Goal: Task Accomplishment & Management: Use online tool/utility

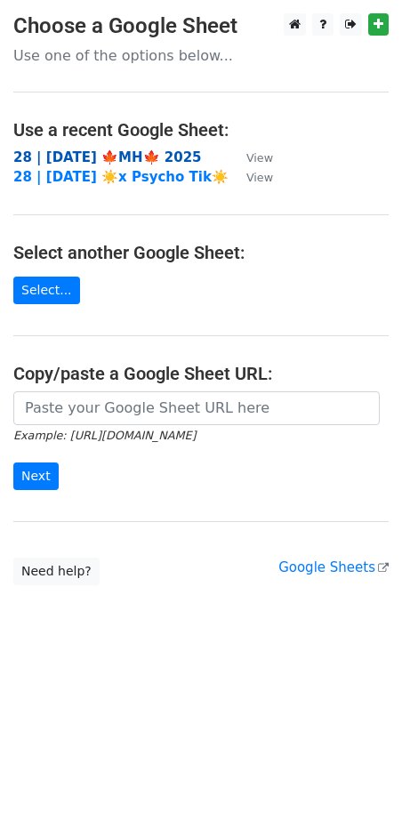
click at [116, 162] on strong "28 | [DATE] 🍁MH🍁 2025" at bounding box center [107, 157] width 188 height 16
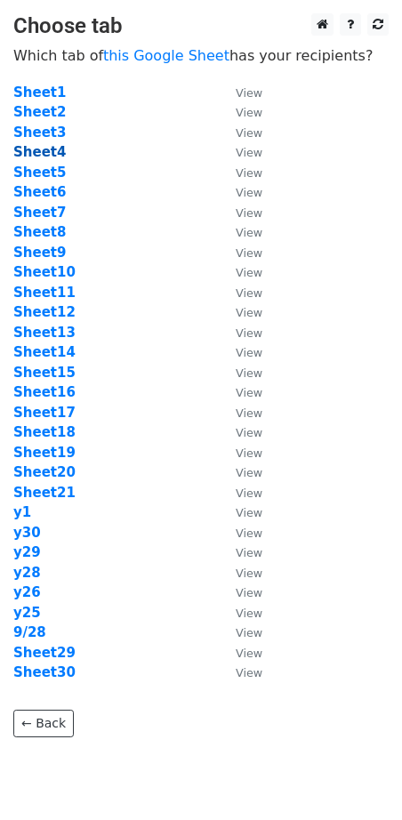
click at [47, 152] on strong "Sheet4" at bounding box center [39, 152] width 52 height 16
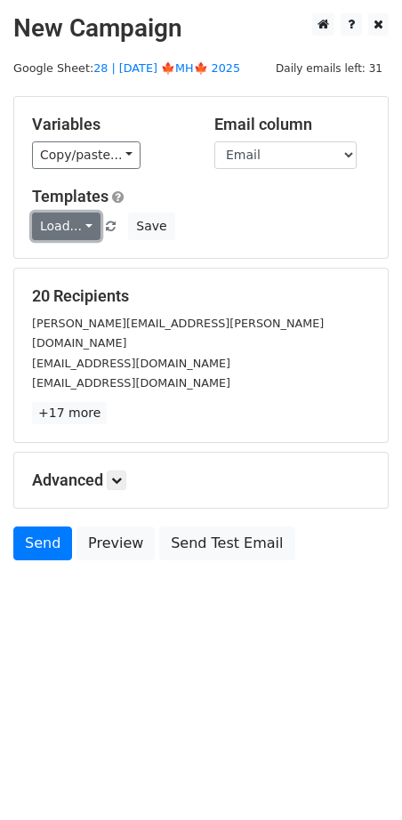
click at [53, 226] on link "Load..." at bounding box center [66, 226] width 68 height 28
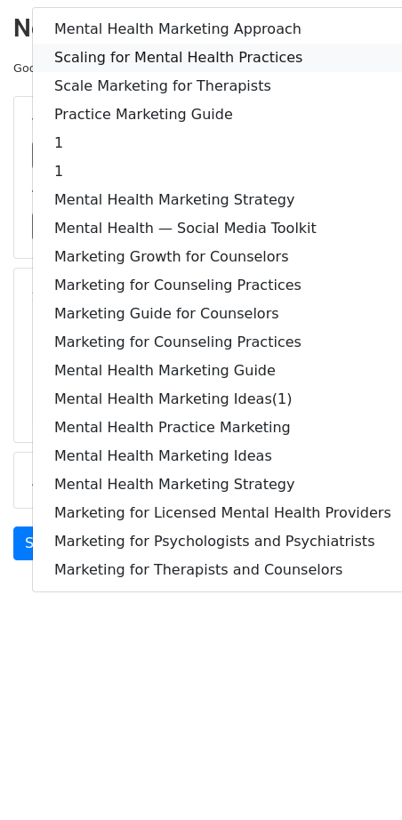
click at [143, 49] on link "Scaling for Mental Health Practices" at bounding box center [223, 58] width 380 height 28
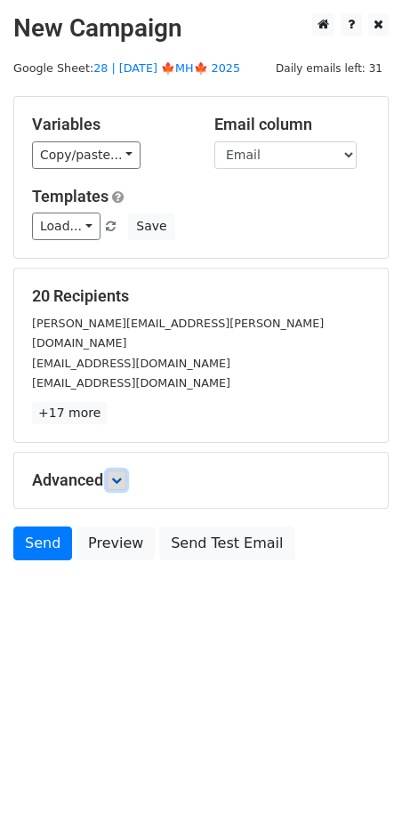
click at [122, 475] on icon at bounding box center [116, 480] width 11 height 11
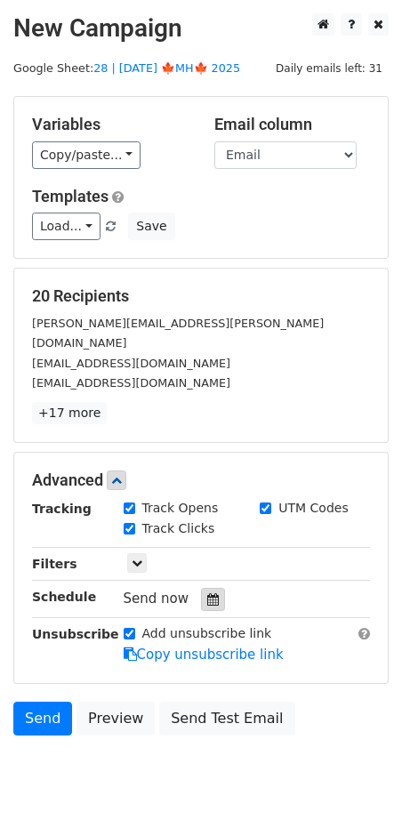
click at [207, 593] on icon at bounding box center [213, 599] width 12 height 12
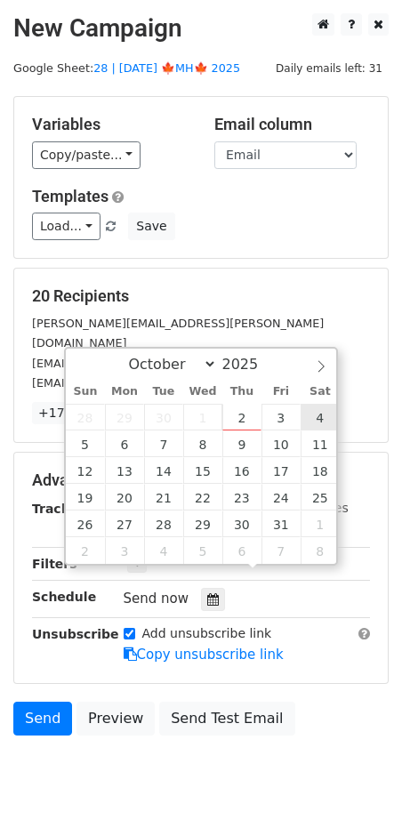
type input "2025-10-04 12:00"
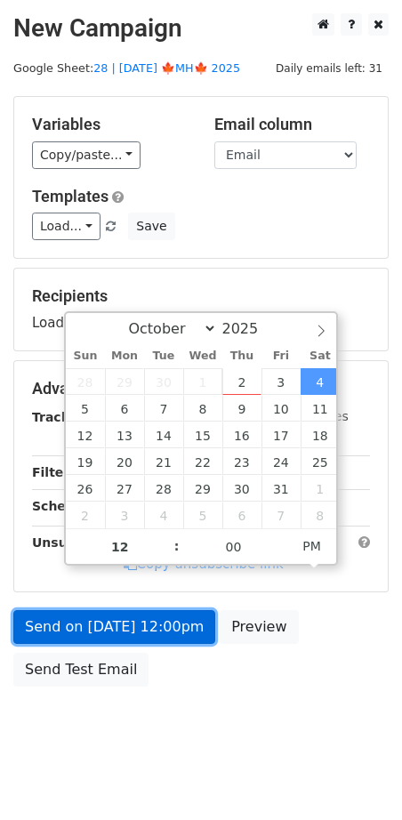
click at [180, 610] on link "Send on Oct 4 at 12:00pm" at bounding box center [114, 627] width 202 height 34
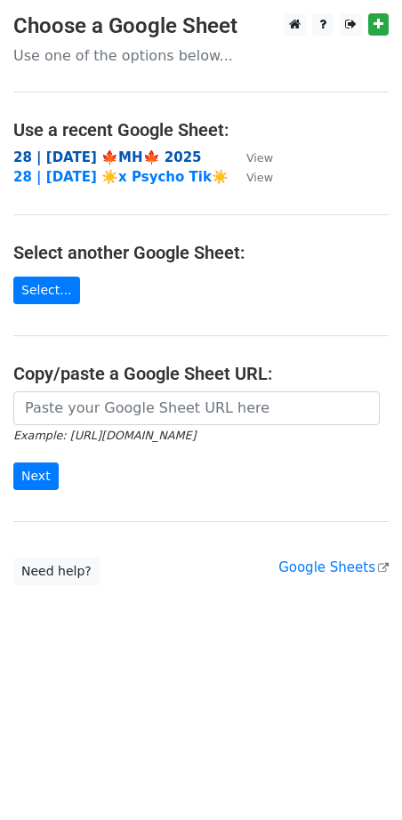
click at [143, 151] on strong "28 | [DATE] 🍁MH🍁 2025" at bounding box center [107, 157] width 188 height 16
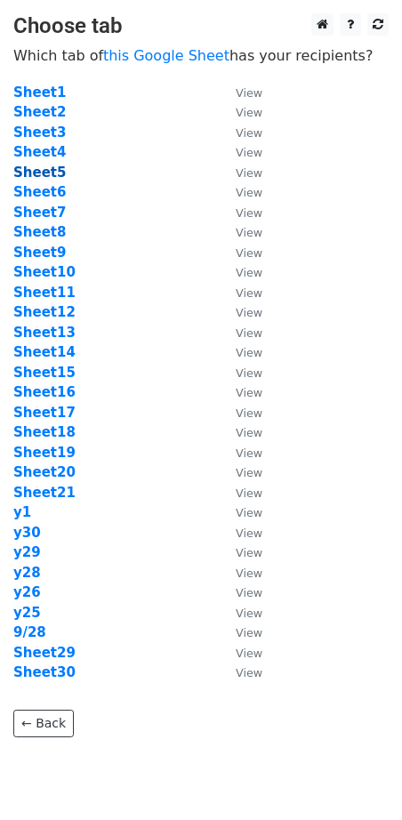
click at [41, 172] on strong "Sheet5" at bounding box center [39, 172] width 52 height 16
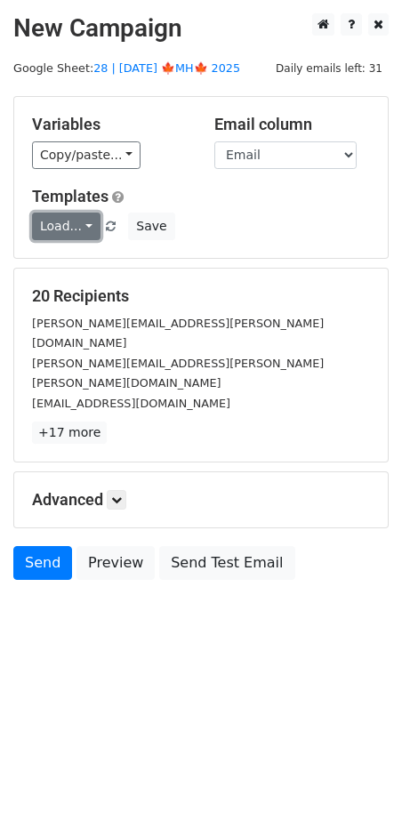
click at [60, 225] on link "Load..." at bounding box center [66, 226] width 68 height 28
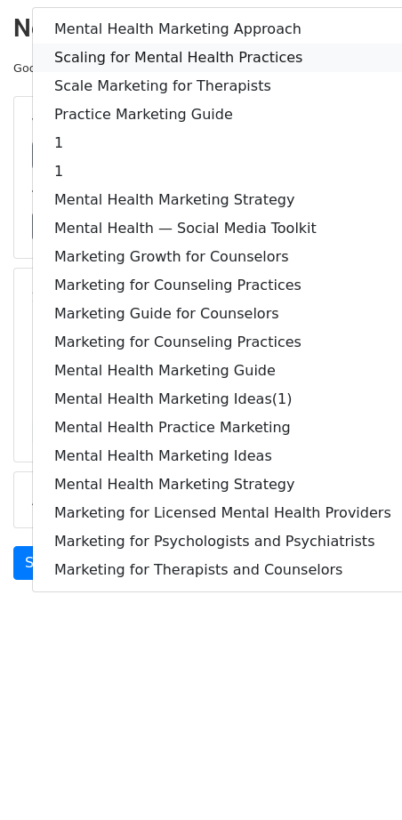
click at [149, 46] on link "Scaling for Mental Health Practices" at bounding box center [223, 58] width 380 height 28
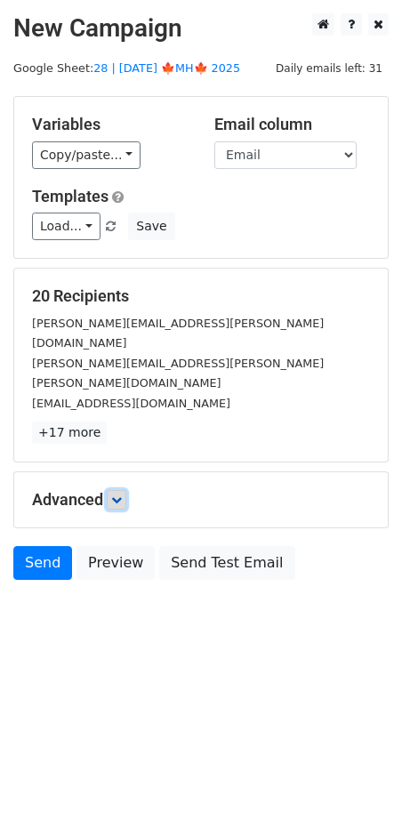
click at [111, 490] on link at bounding box center [117, 500] width 20 height 20
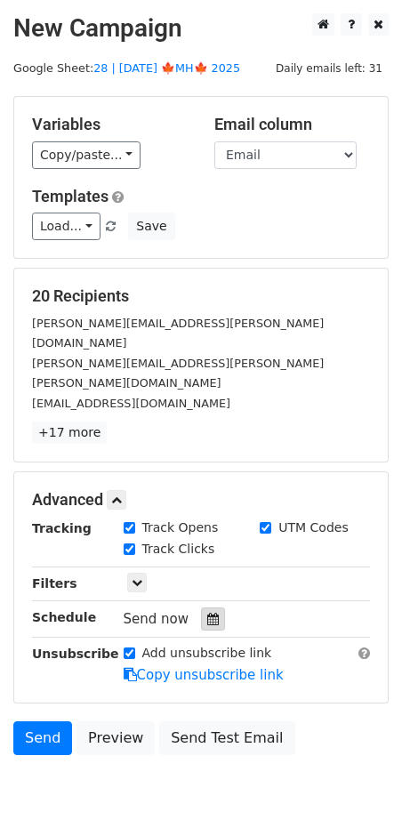
click at [207, 613] on icon at bounding box center [213, 619] width 12 height 12
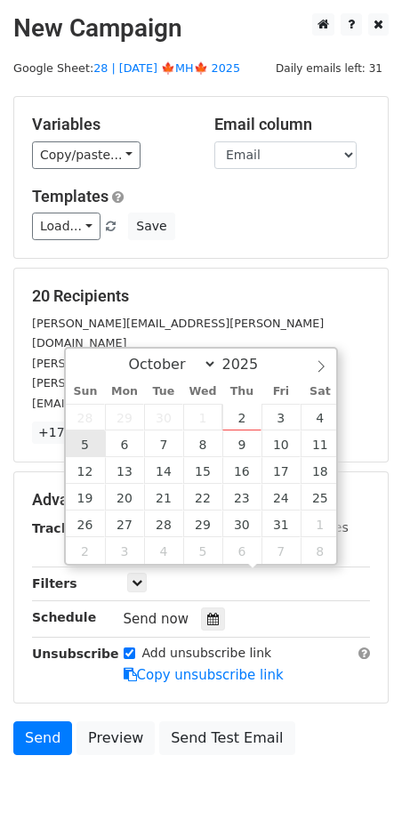
type input "2025-10-05 12:00"
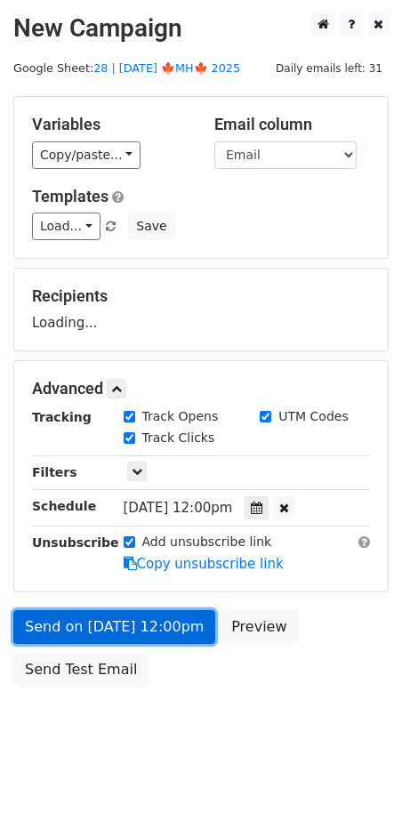
click at [83, 613] on link "Send on Oct 5 at 12:00pm" at bounding box center [114, 627] width 202 height 34
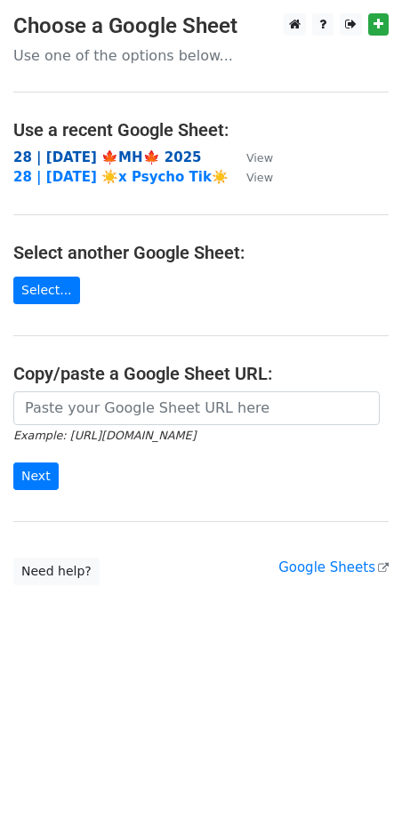
click at [136, 153] on strong "28 | [DATE] 🍁MH🍁 2025" at bounding box center [107, 157] width 188 height 16
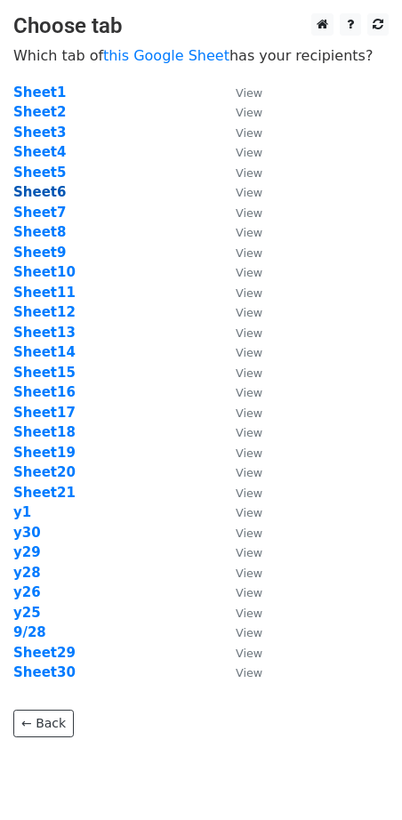
click at [37, 198] on strong "Sheet6" at bounding box center [39, 192] width 52 height 16
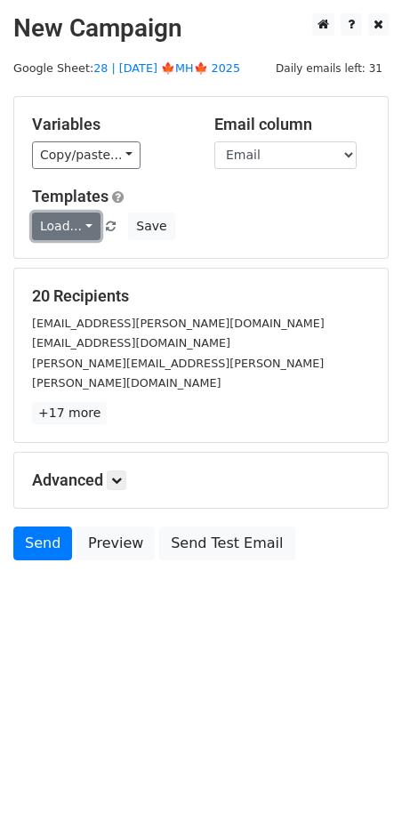
click at [49, 227] on link "Load..." at bounding box center [66, 226] width 68 height 28
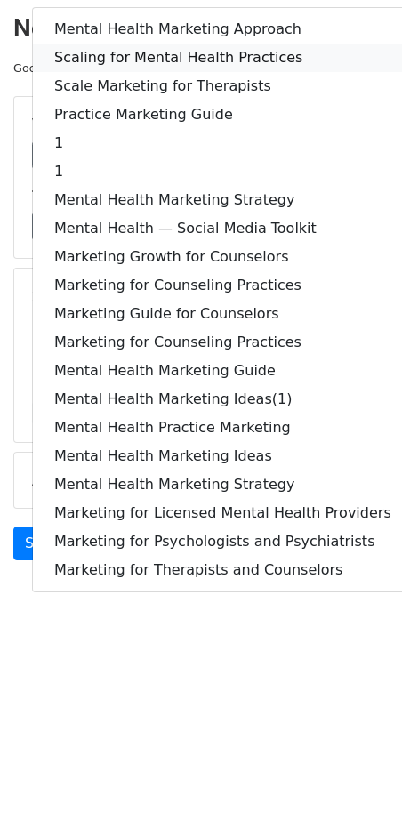
click at [120, 55] on link "Scaling for Mental Health Practices" at bounding box center [223, 58] width 380 height 28
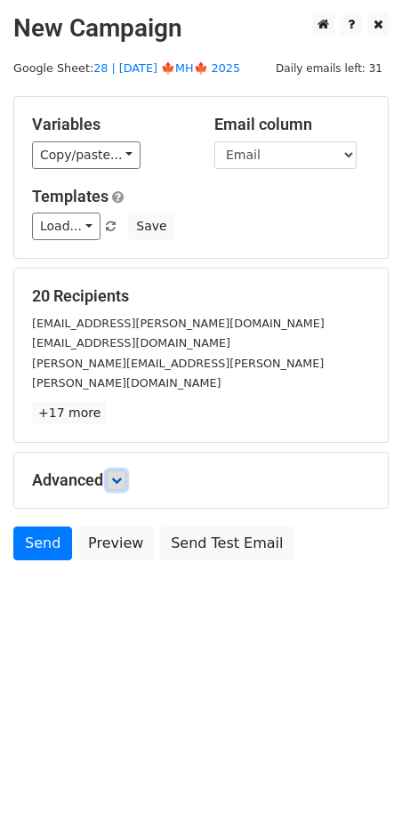
click at [122, 470] on link at bounding box center [117, 480] width 20 height 20
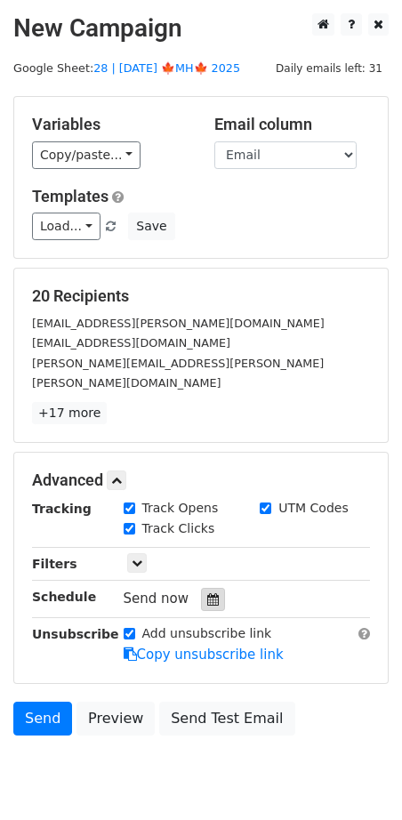
click at [207, 593] on icon at bounding box center [213, 599] width 12 height 12
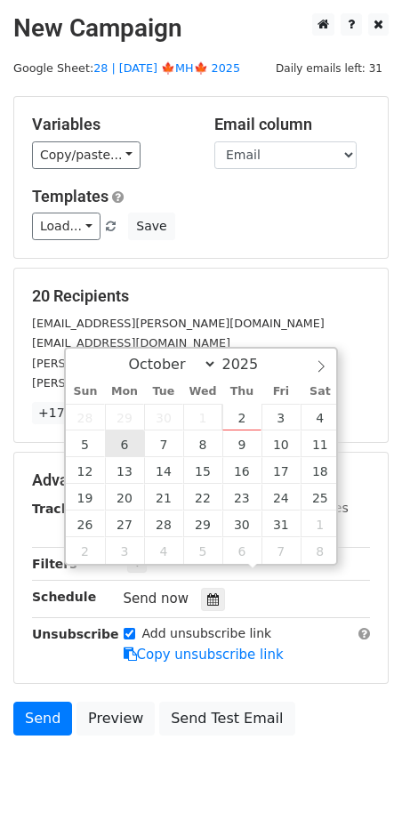
type input "2025-10-06 12:00"
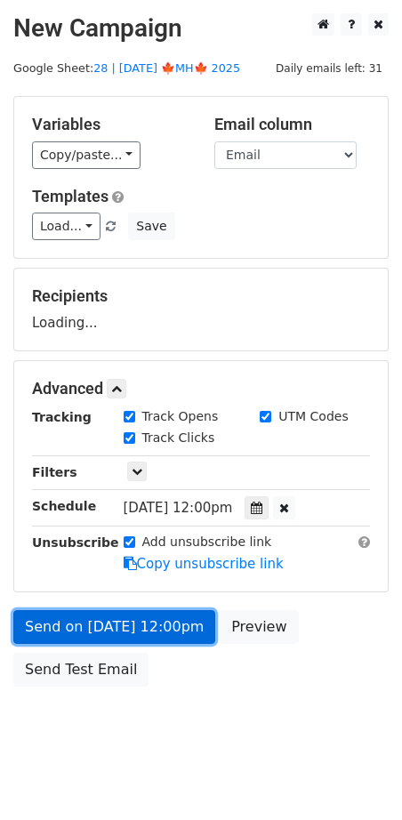
click at [123, 625] on link "Send on Oct 6 at 12:00pm" at bounding box center [114, 627] width 202 height 34
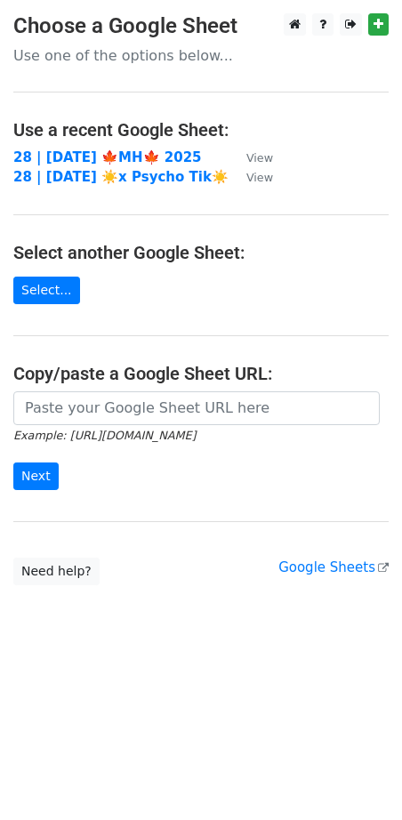
click at [151, 148] on td "28 | SEP 28 🍁MH🍁 2025" at bounding box center [120, 158] width 215 height 20
click at [139, 152] on strong "28 | SEP 28 🍁MH🍁 2025" at bounding box center [107, 157] width 188 height 16
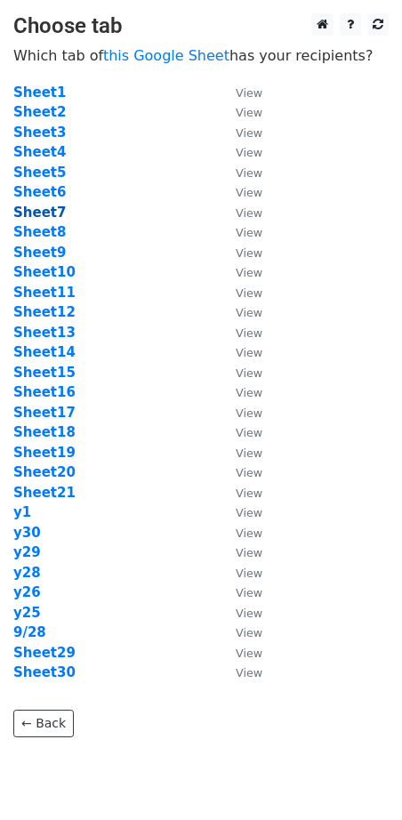
click at [46, 207] on strong "Sheet7" at bounding box center [39, 212] width 52 height 16
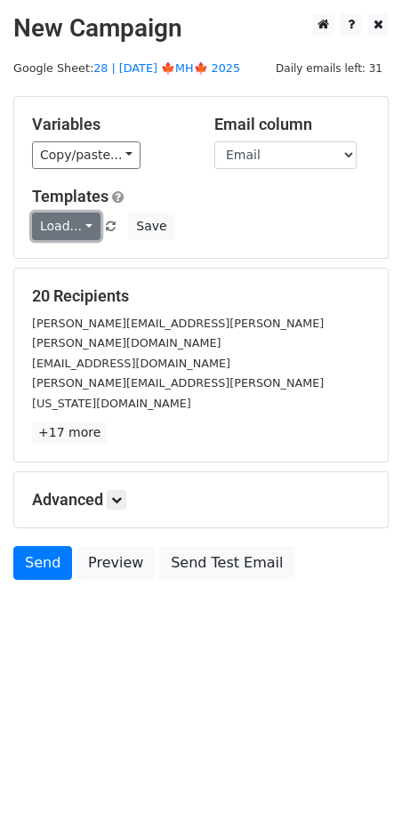
click at [71, 218] on link "Load..." at bounding box center [66, 226] width 68 height 28
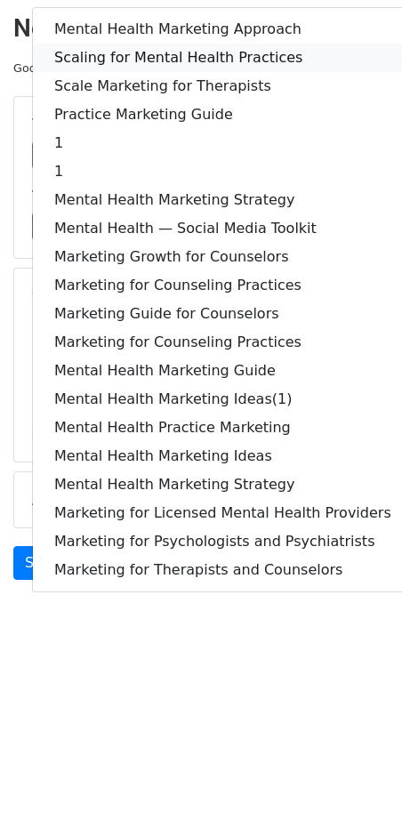
click at [145, 50] on link "Scaling for Mental Health Practices" at bounding box center [223, 58] width 380 height 28
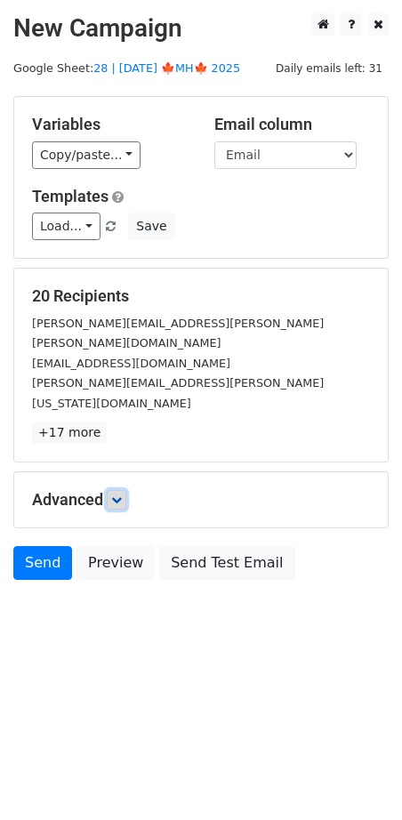
click at [115, 494] on icon at bounding box center [116, 499] width 11 height 11
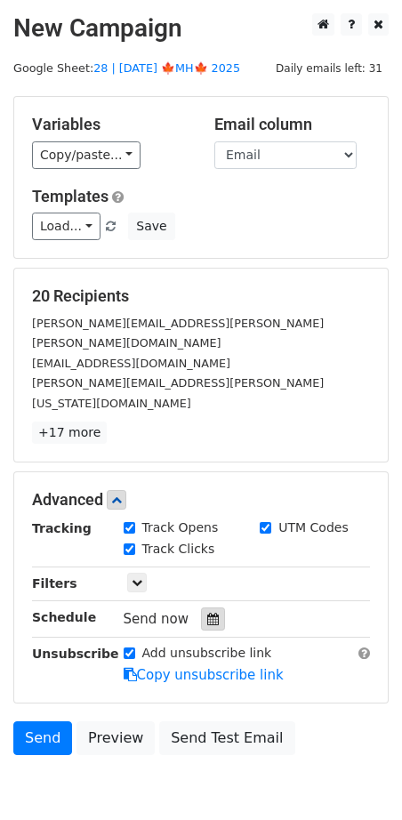
click at [207, 613] on icon at bounding box center [213, 619] width 12 height 12
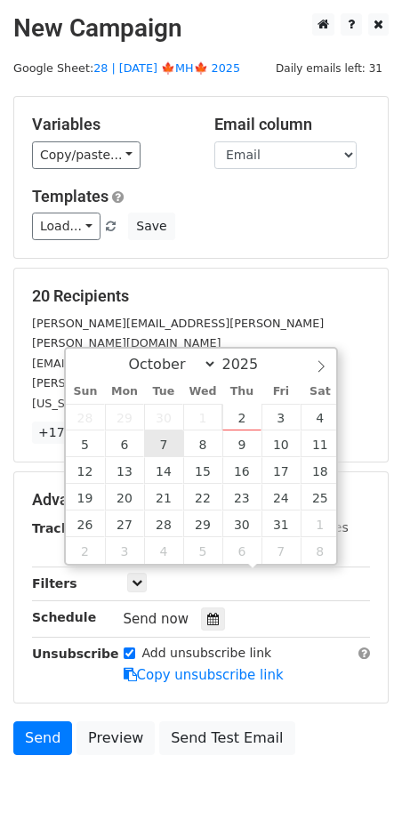
type input "2025-10-07 12:00"
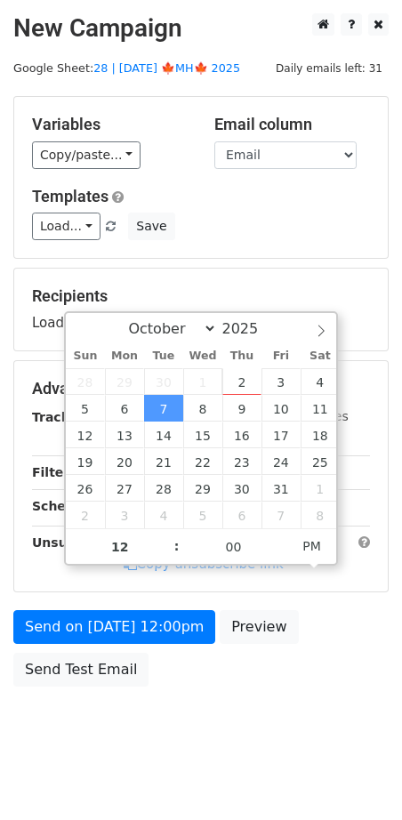
click at [154, 599] on form "Variables Copy/paste... {{Name}} {{Email}} Email column Name Email Templates Lo…" at bounding box center [200, 395] width 375 height 599
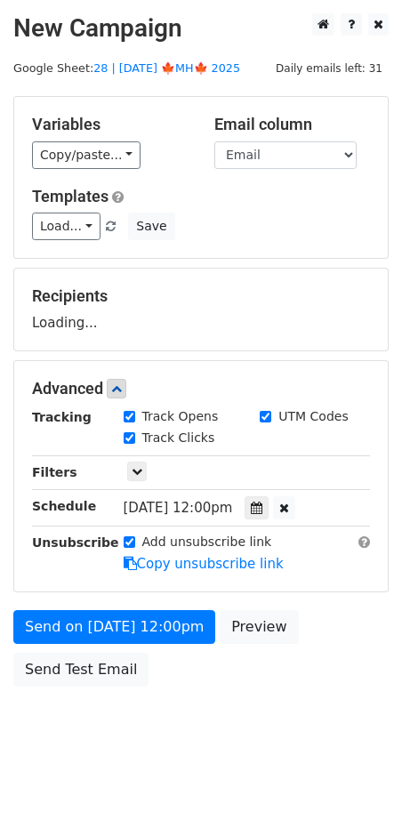
click at [148, 642] on form "Variables Copy/paste... {{Name}} {{Email}} Email column Name Email Templates Lo…" at bounding box center [200, 395] width 375 height 599
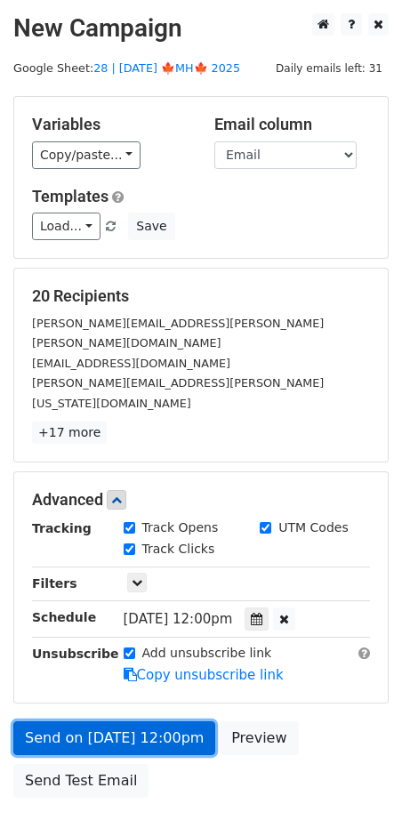
click at [150, 721] on link "Send on Oct 7 at 12:00pm" at bounding box center [114, 738] width 202 height 34
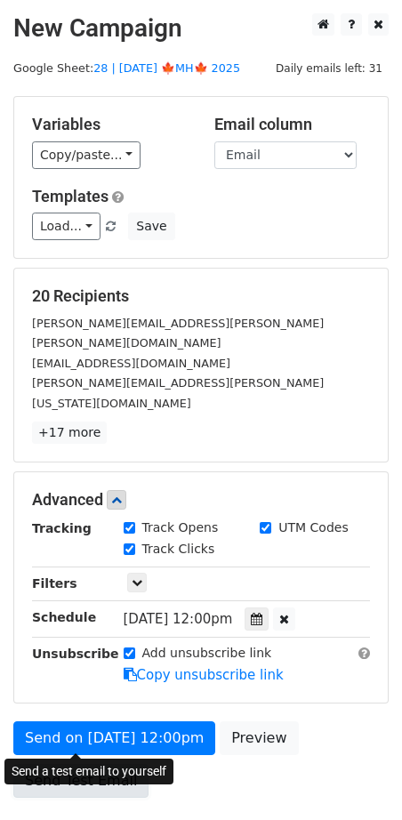
click at [112, 764] on link "Send Test Email" at bounding box center [80, 781] width 135 height 34
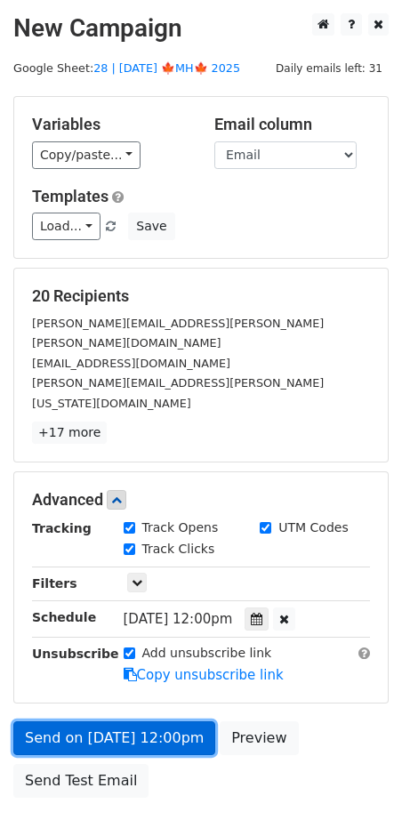
click at [140, 721] on link "Send on Oct 7 at 12:00pm" at bounding box center [114, 738] width 202 height 34
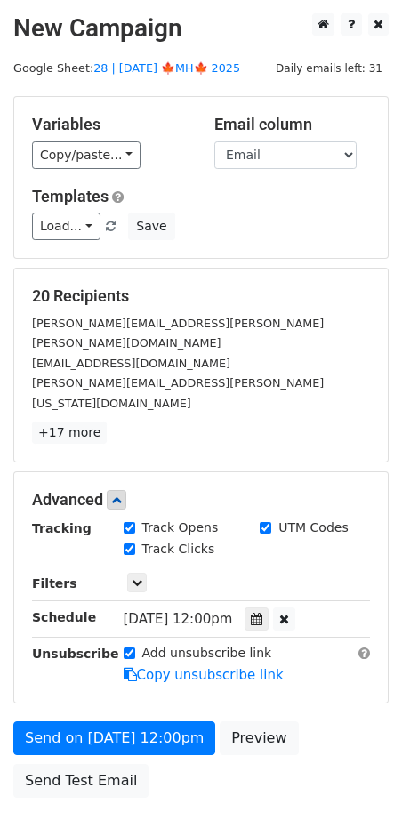
click at [99, 721] on div "Send on Oct 7 at 12:00pm Preview Send Test Email" at bounding box center [201, 763] width 402 height 85
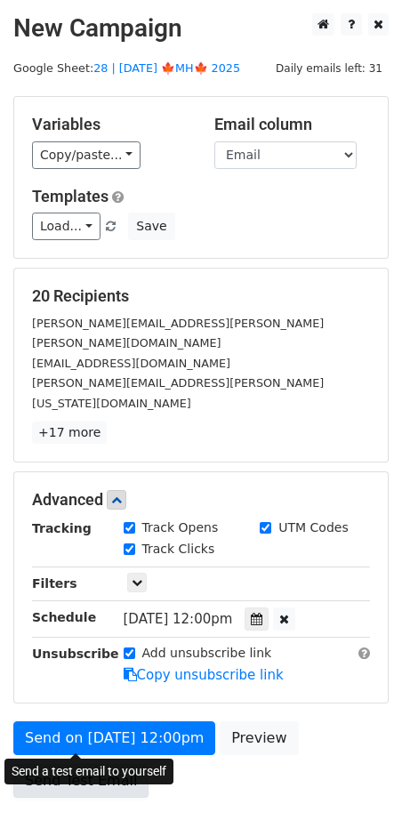
click at [101, 764] on link "Send Test Email" at bounding box center [80, 781] width 135 height 34
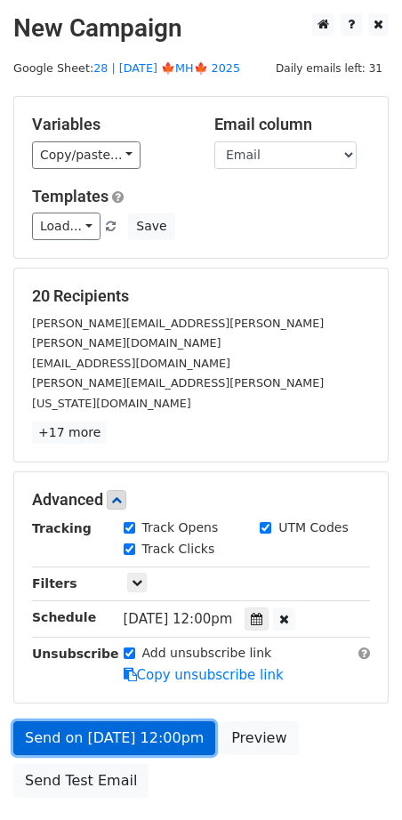
click at [124, 721] on link "Send on Oct 7 at 12:00pm" at bounding box center [114, 738] width 202 height 34
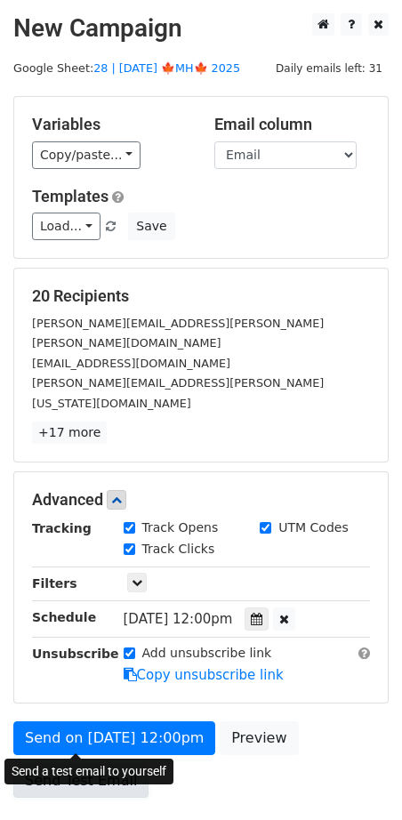
click at [98, 764] on link "Send Test Email" at bounding box center [80, 781] width 135 height 34
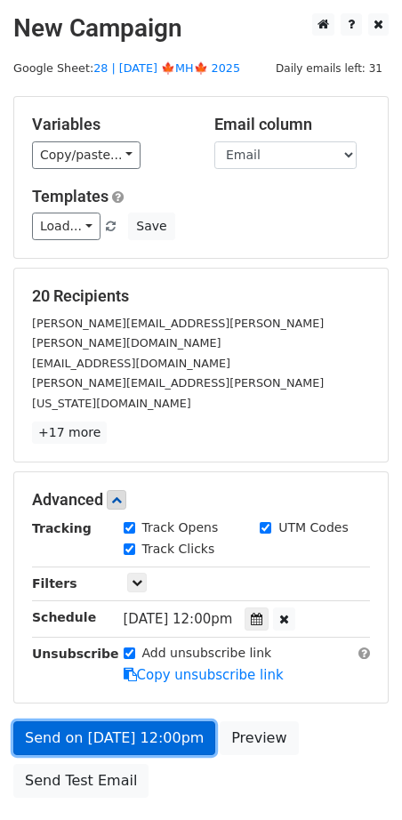
click at [128, 721] on link "Send on Oct 7 at 12:00pm" at bounding box center [114, 738] width 202 height 34
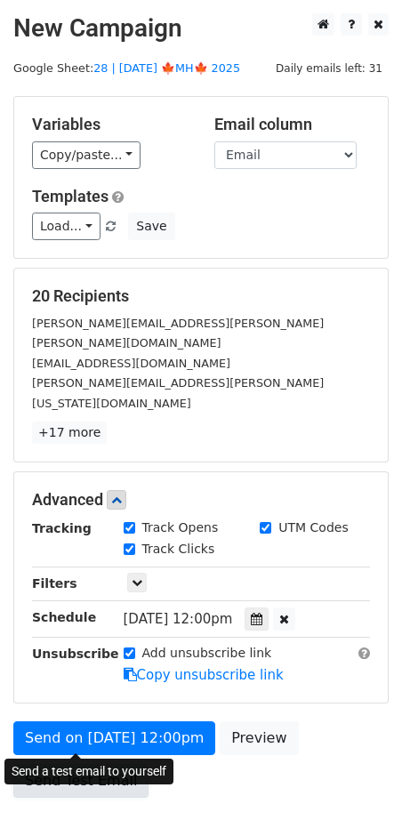
click at [104, 764] on link "Send Test Email" at bounding box center [80, 781] width 135 height 34
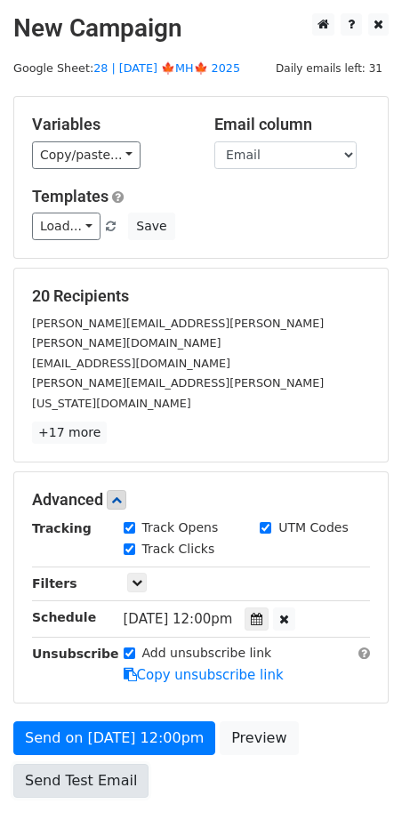
click at [104, 764] on link "Send Test Email" at bounding box center [80, 781] width 135 height 34
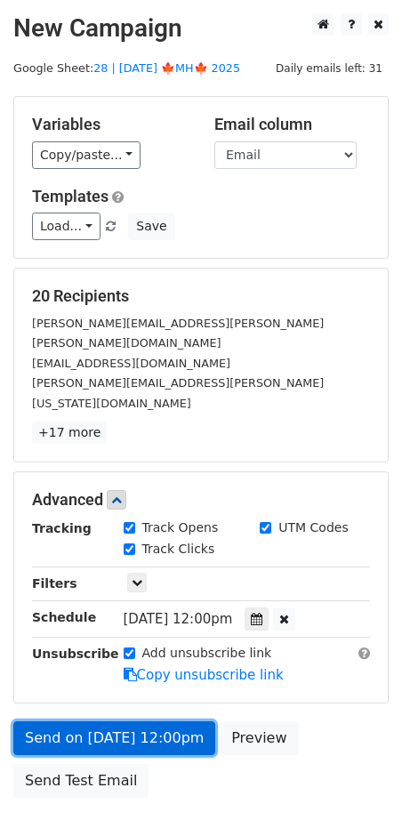
click at [127, 721] on link "Send on Oct 7 at 12:00pm" at bounding box center [114, 738] width 202 height 34
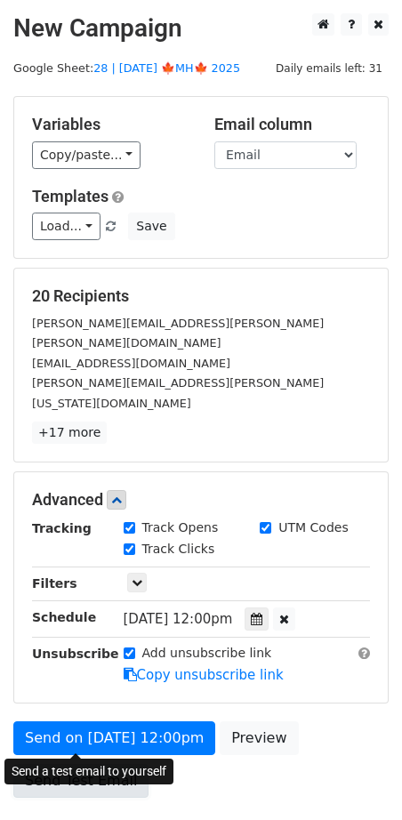
click at [105, 764] on link "Send Test Email" at bounding box center [80, 781] width 135 height 34
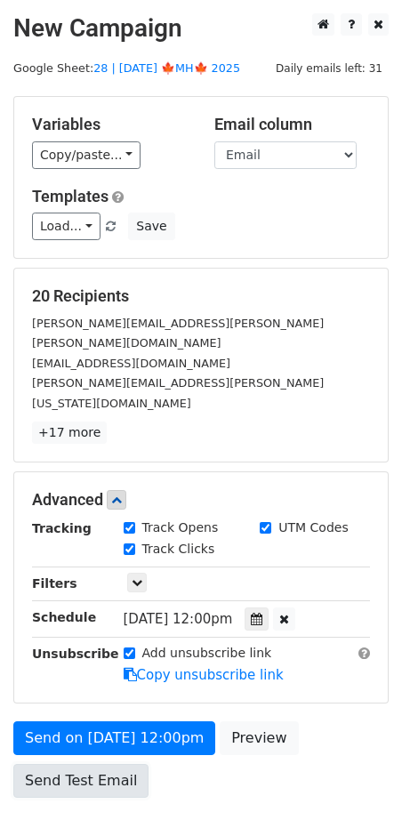
click at [105, 764] on link "Send Test Email" at bounding box center [80, 781] width 135 height 34
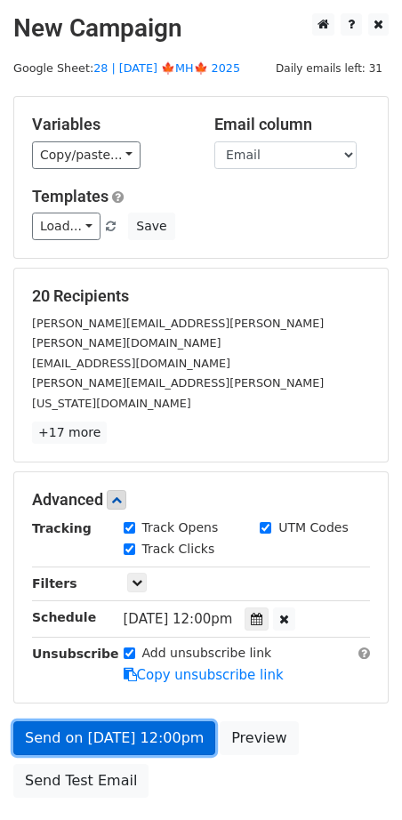
click at [127, 721] on link "Send on Oct 7 at 12:00pm" at bounding box center [114, 738] width 202 height 34
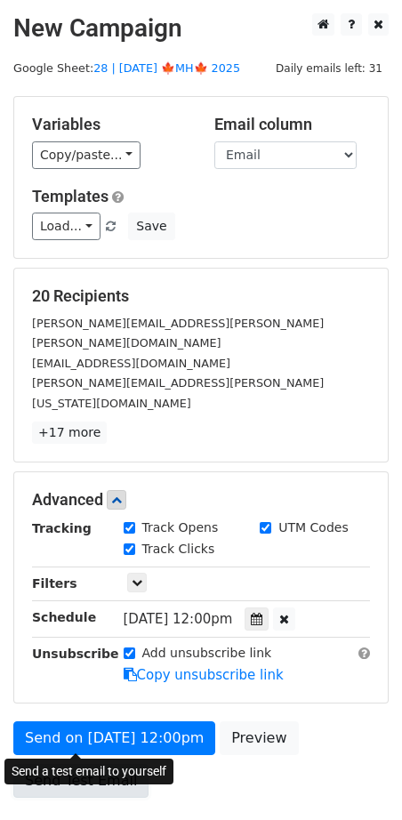
click at [106, 764] on link "Send Test Email" at bounding box center [80, 781] width 135 height 34
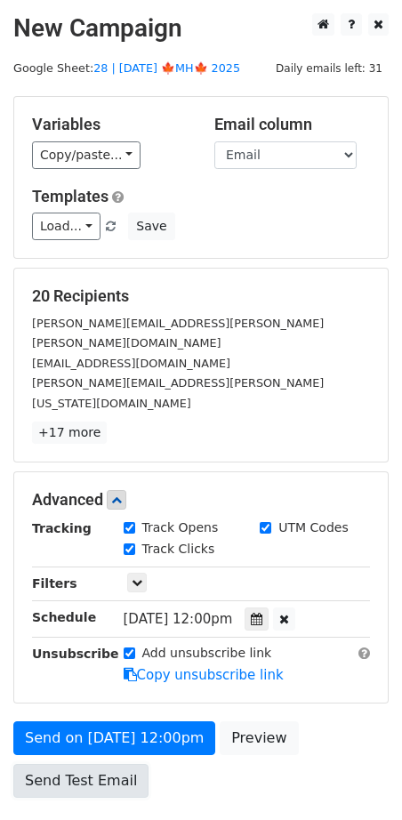
click at [106, 764] on link "Send Test Email" at bounding box center [80, 781] width 135 height 34
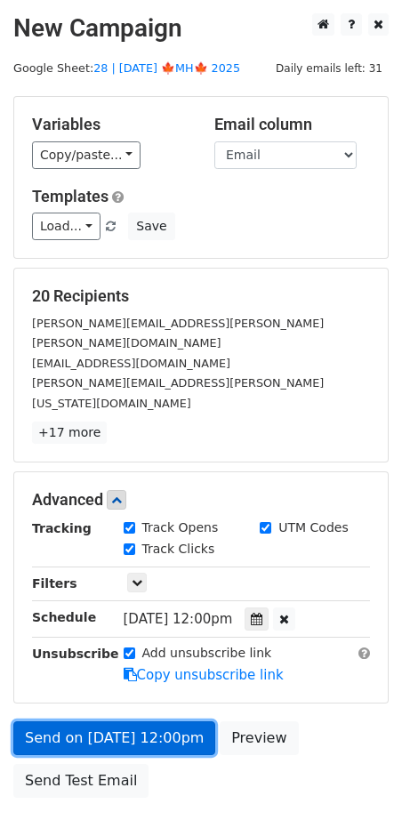
click at [110, 721] on link "Send on Oct 7 at 12:00pm" at bounding box center [114, 738] width 202 height 34
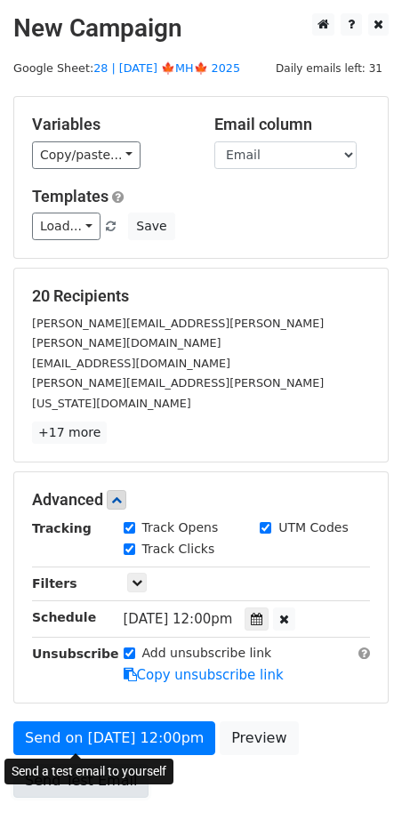
click at [108, 764] on link "Send Test Email" at bounding box center [80, 781] width 135 height 34
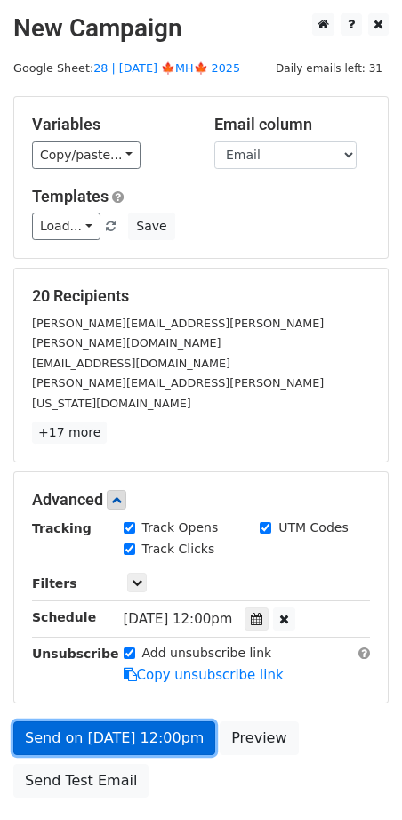
click at [144, 721] on link "Send on Oct 7 at 12:00pm" at bounding box center [114, 738] width 202 height 34
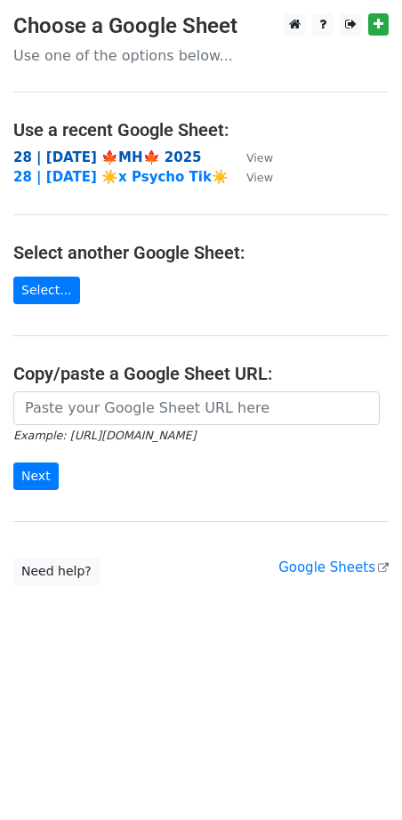
click at [79, 152] on strong "28 | [DATE] 🍁MH🍁 2025" at bounding box center [107, 157] width 188 height 16
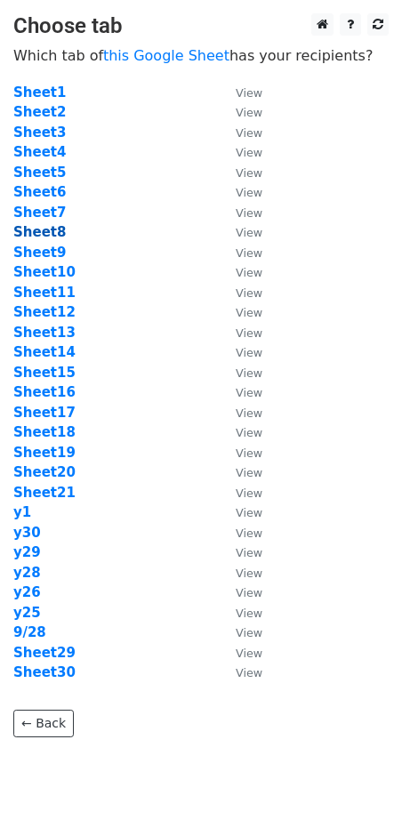
click at [48, 231] on strong "Sheet8" at bounding box center [39, 232] width 52 height 16
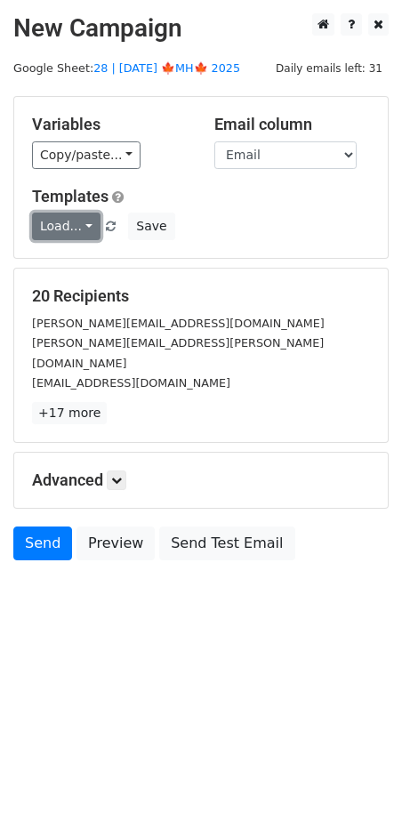
click at [57, 220] on link "Load..." at bounding box center [66, 226] width 68 height 28
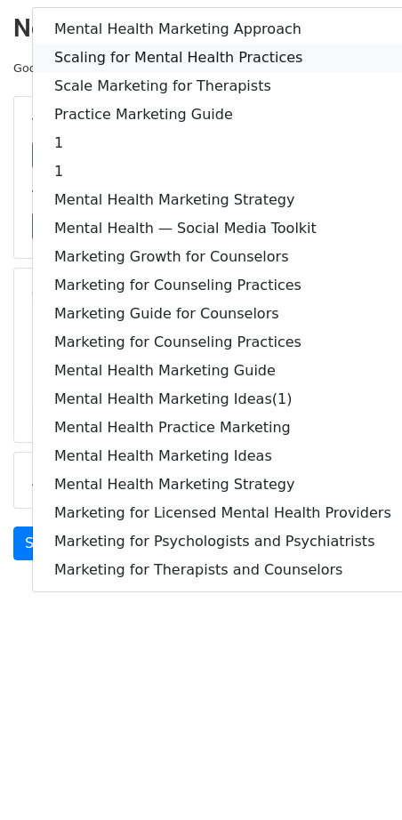
click at [132, 50] on link "Scaling for Mental Health Practices" at bounding box center [223, 58] width 380 height 28
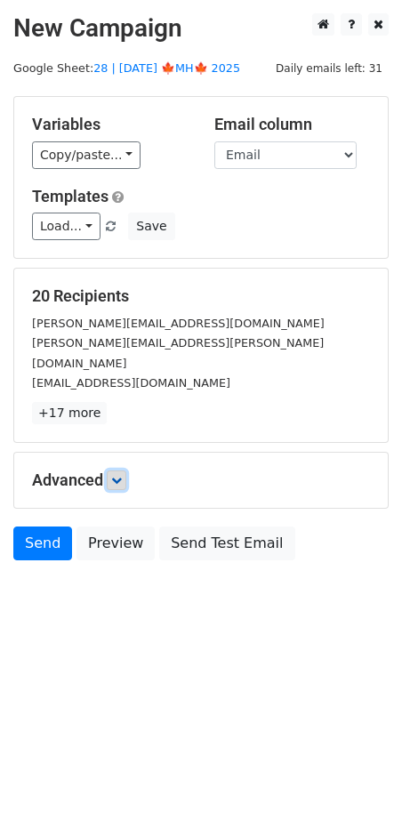
click at [123, 470] on link at bounding box center [117, 480] width 20 height 20
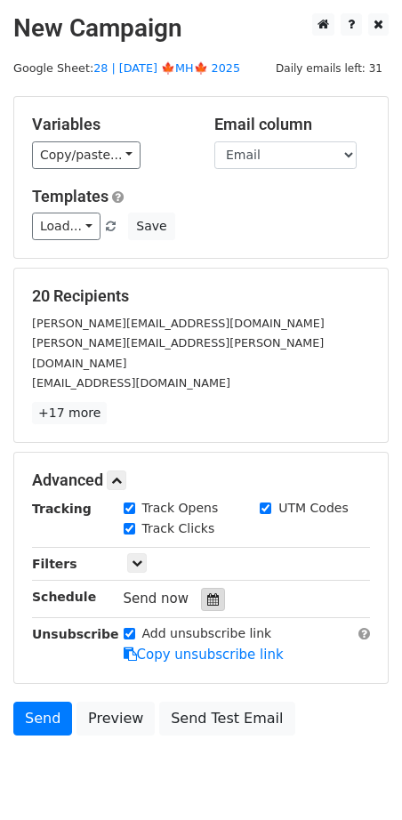
click at [201, 588] on div at bounding box center [213, 599] width 24 height 23
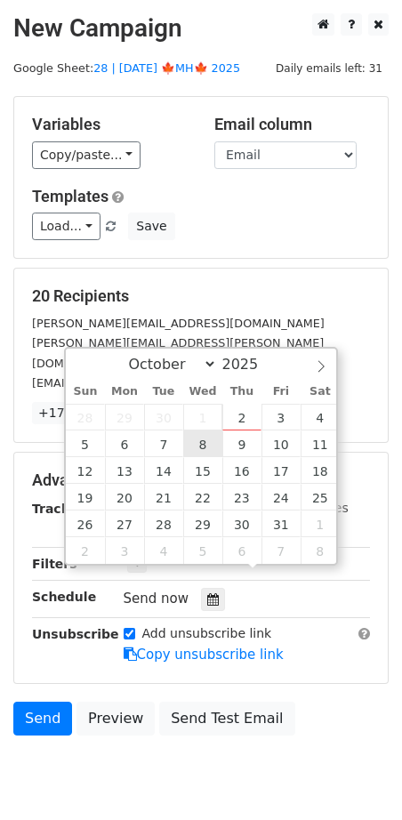
type input "2025-10-08 12:00"
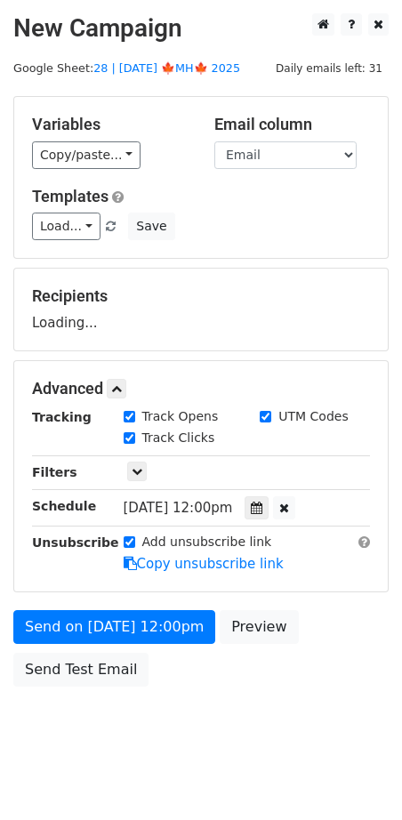
click at [155, 598] on form "Variables Copy/paste... {{Name}} {{Email}} Email column Name Email Templates Lo…" at bounding box center [200, 395] width 375 height 599
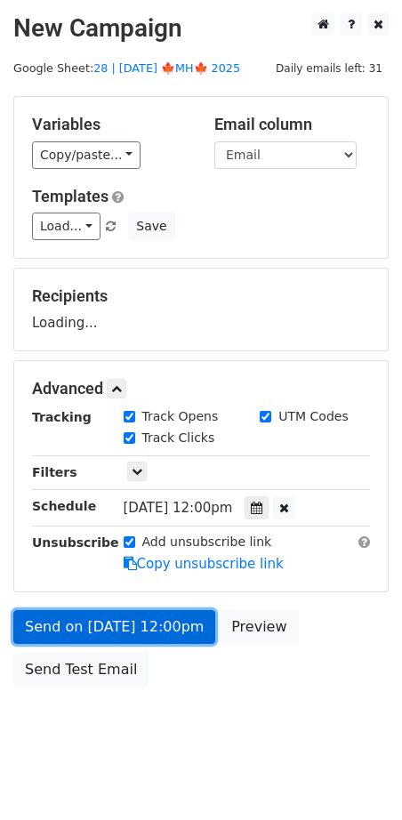
click at [148, 621] on form "Variables Copy/paste... {{Name}} {{Email}} Email column Name Email Templates Lo…" at bounding box center [200, 395] width 375 height 599
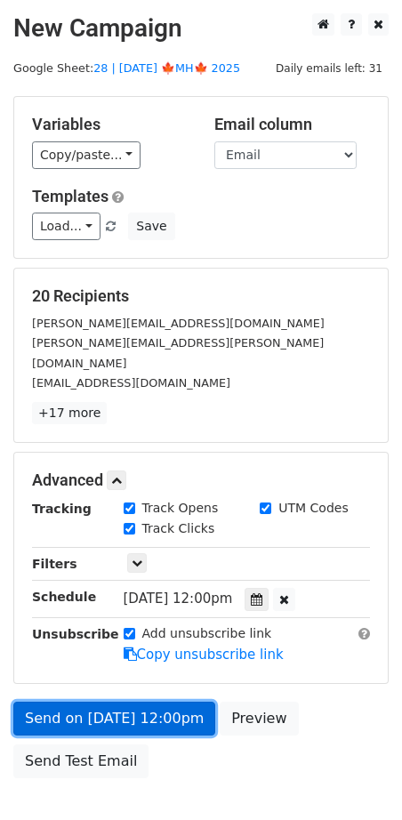
click at [99, 701] on link "Send on Oct 8 at 12:00pm" at bounding box center [114, 718] width 202 height 34
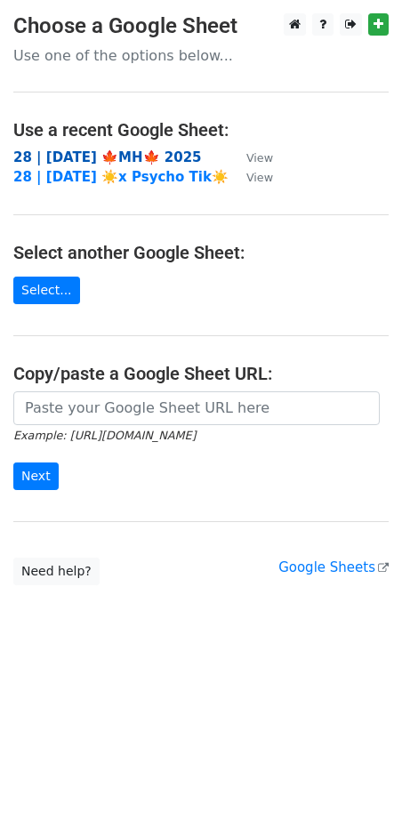
click at [122, 159] on strong "28 | [DATE] 🍁MH🍁 2025" at bounding box center [107, 157] width 188 height 16
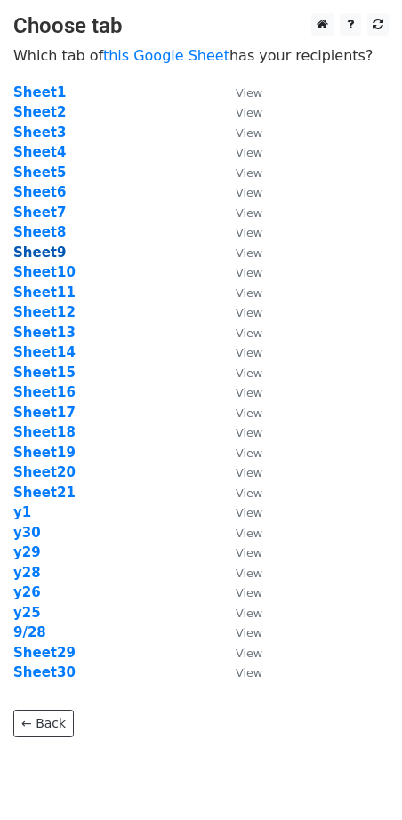
click at [42, 255] on strong "Sheet9" at bounding box center [39, 252] width 52 height 16
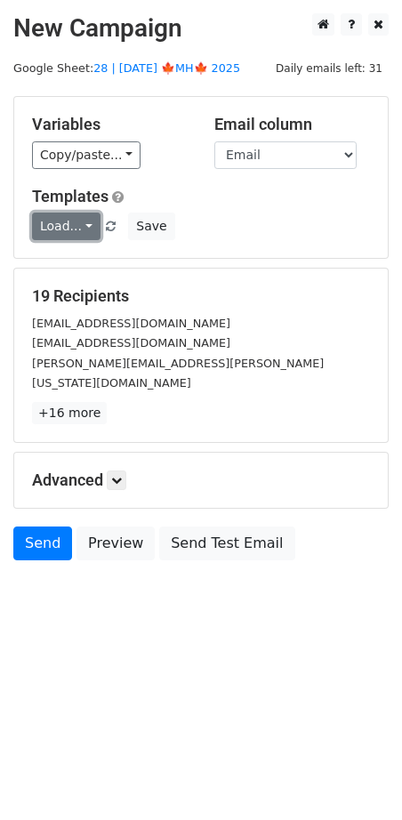
click at [77, 225] on link "Load..." at bounding box center [66, 226] width 68 height 28
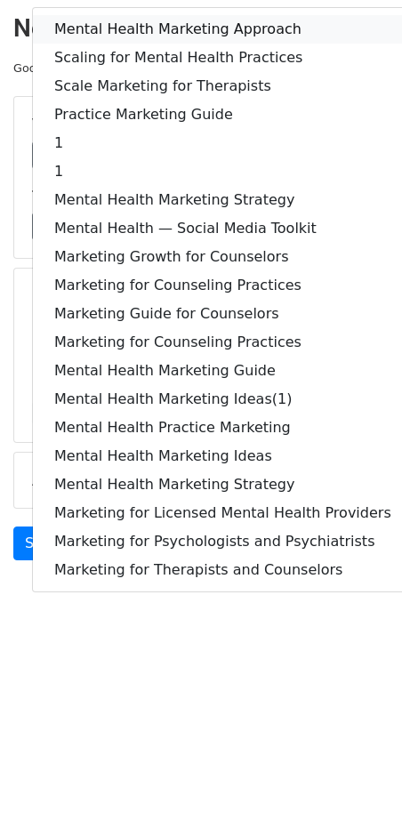
click at [101, 32] on link "Mental Health Marketing Approach" at bounding box center [223, 29] width 380 height 28
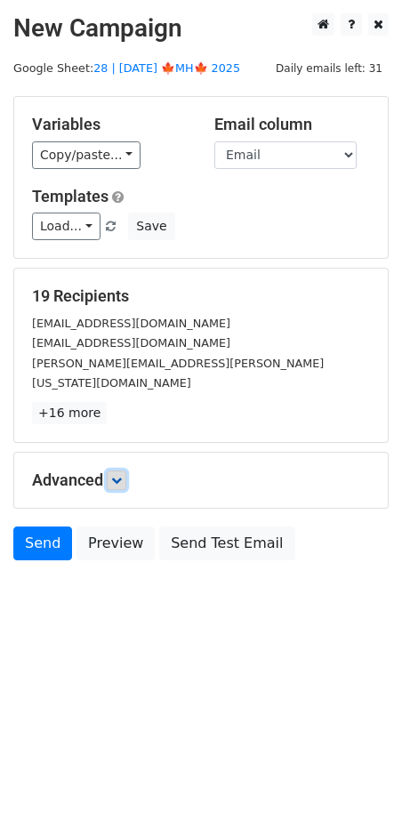
click at [118, 470] on link at bounding box center [117, 480] width 20 height 20
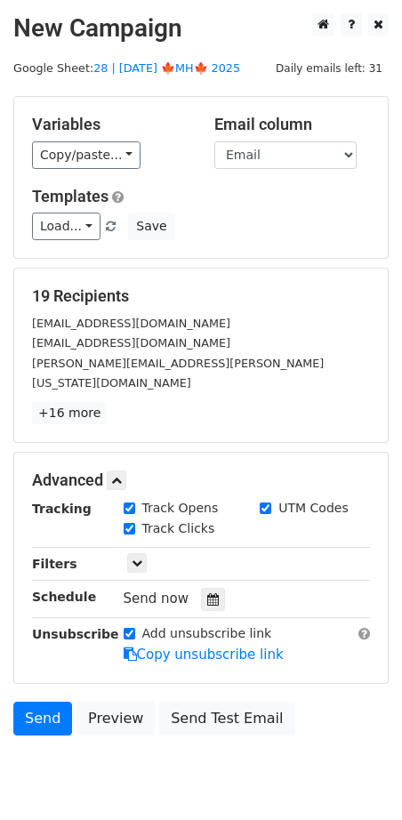
click at [207, 593] on icon at bounding box center [213, 599] width 12 height 12
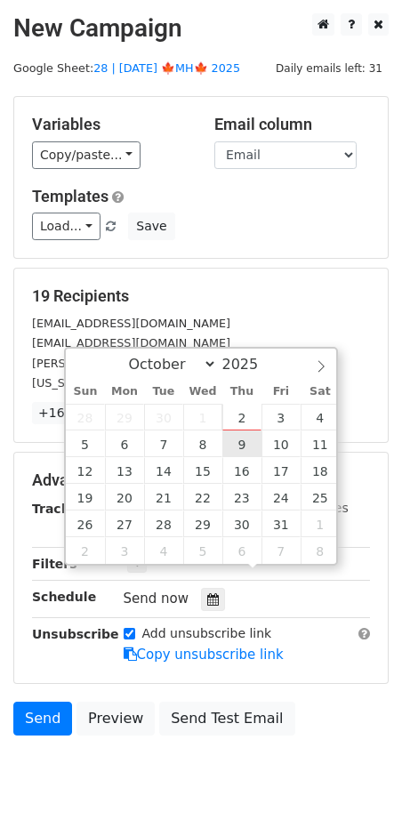
type input "2025-10-09 12:00"
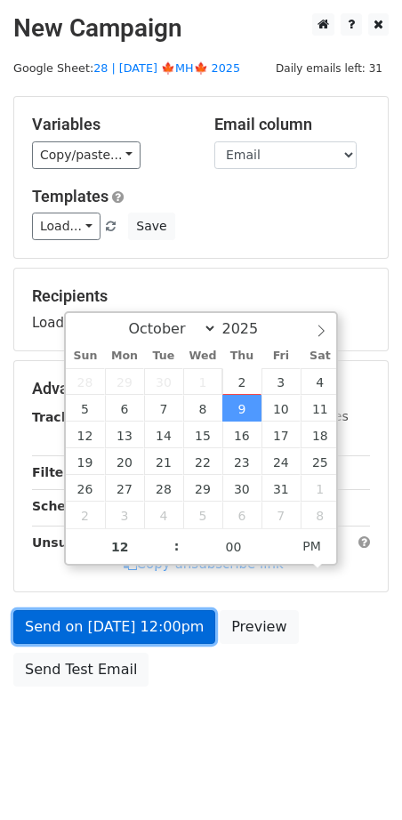
click at [166, 619] on link "Send on Oct 9 at 12:00pm" at bounding box center [114, 627] width 202 height 34
